Goal: Navigation & Orientation: Find specific page/section

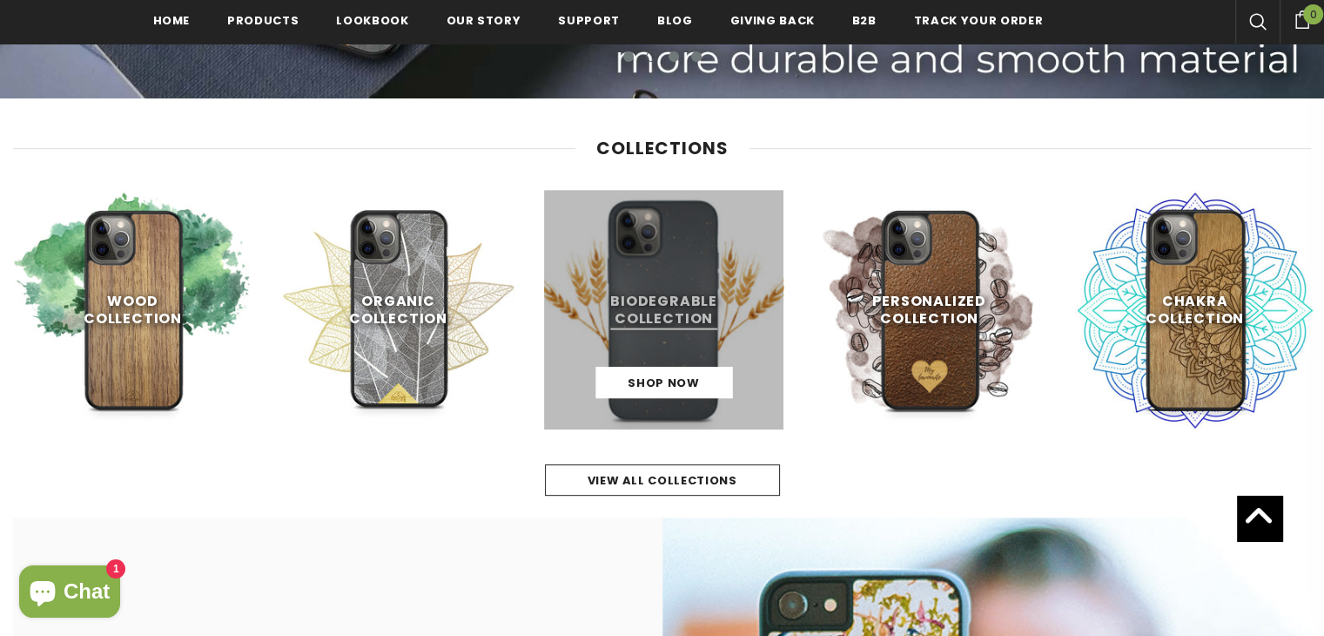
scroll to position [679, 0]
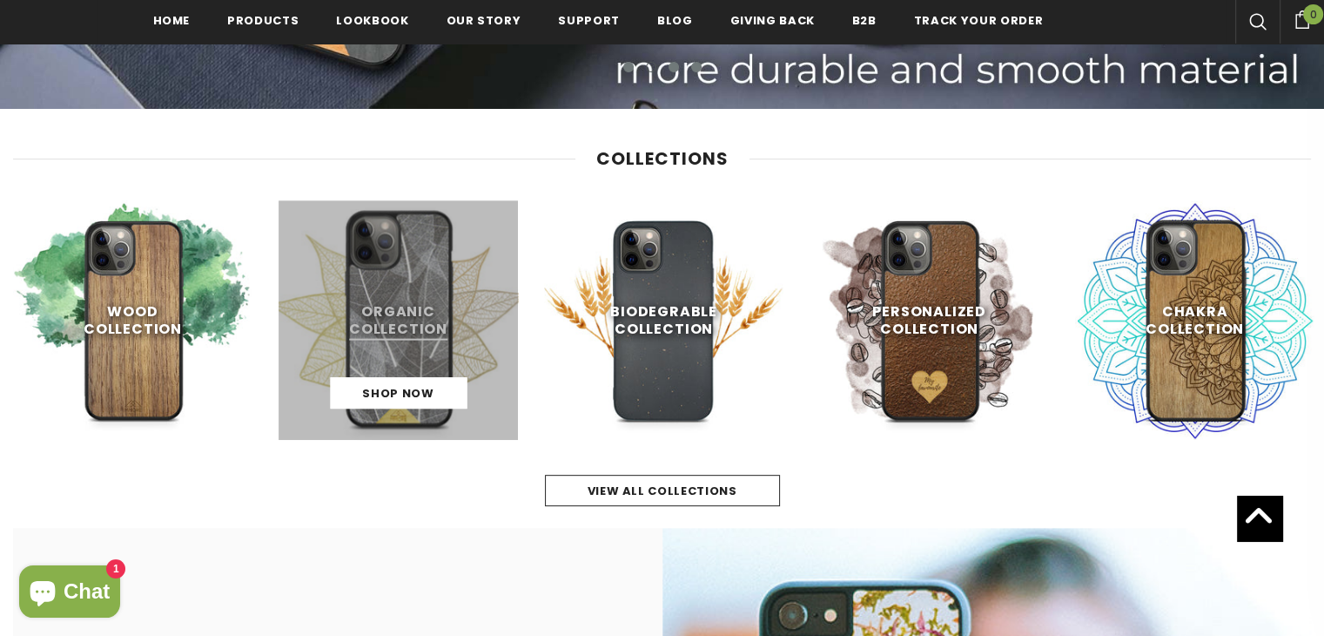
click at [355, 320] on link at bounding box center [398, 319] width 239 height 239
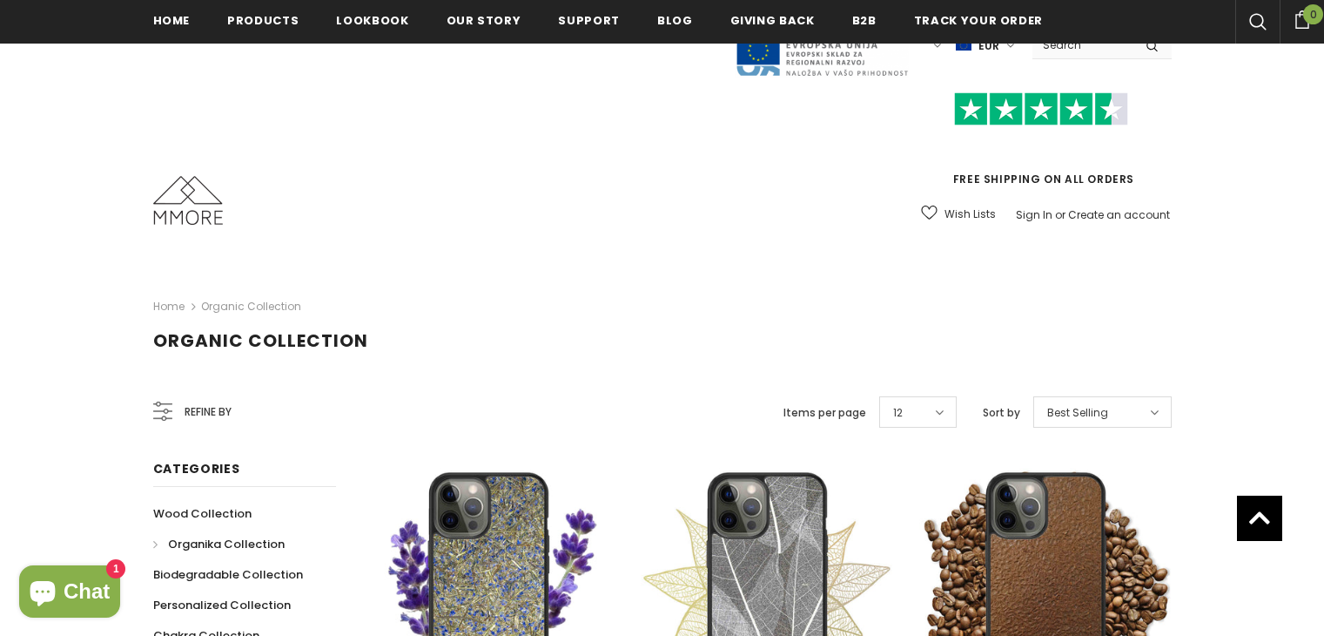
scroll to position [383, 0]
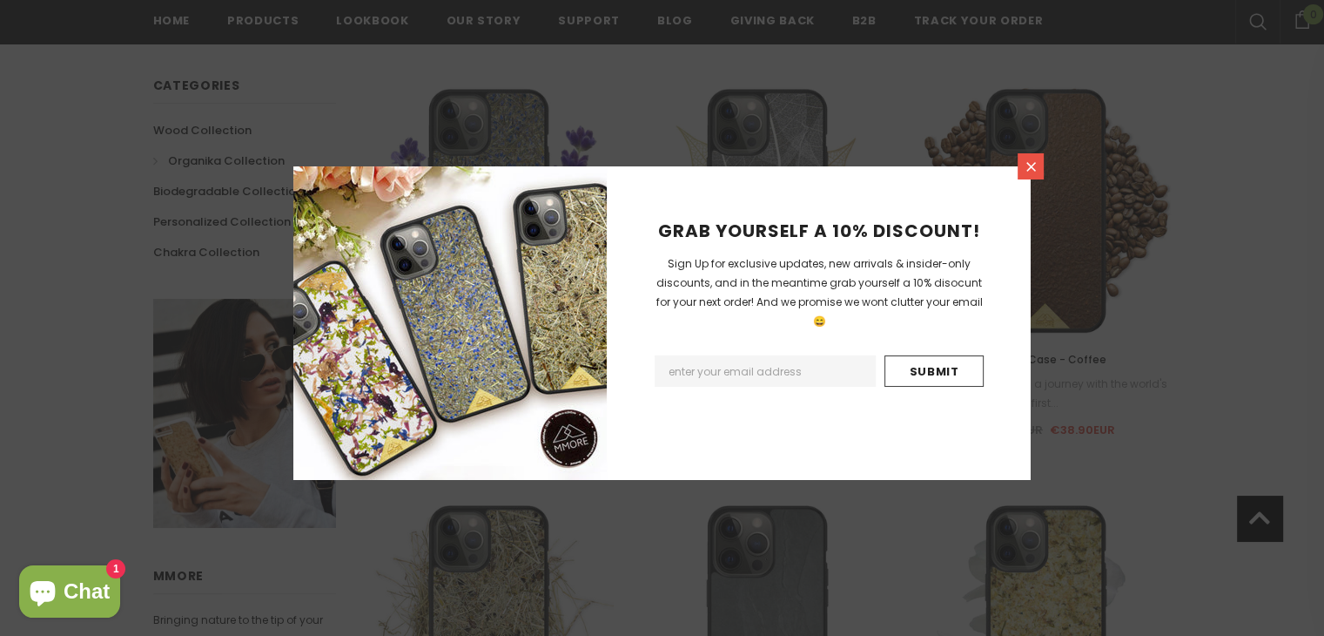
click at [1024, 170] on icon at bounding box center [1031, 166] width 15 height 15
